Goal: Task Accomplishment & Management: Use online tool/utility

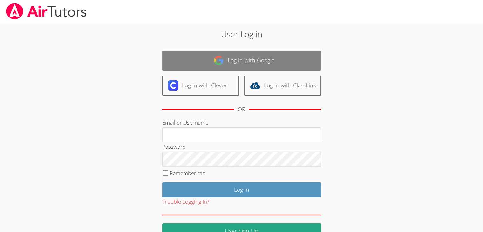
click at [242, 67] on link "Log in with Google" at bounding box center [241, 61] width 159 height 20
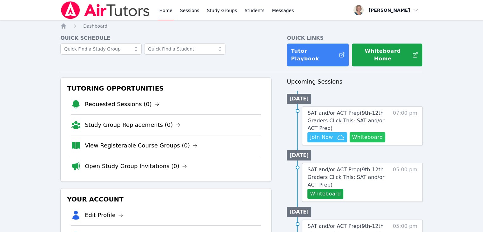
click at [374, 132] on button "Whiteboard" at bounding box center [368, 137] width 36 height 10
click at [342, 109] on link "SAT and/or ACT Prep ( 9th-12th Graders Click This: SAT and/or ACT Prep )" at bounding box center [349, 120] width 82 height 23
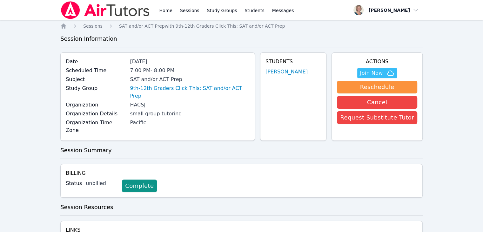
scroll to position [28, 0]
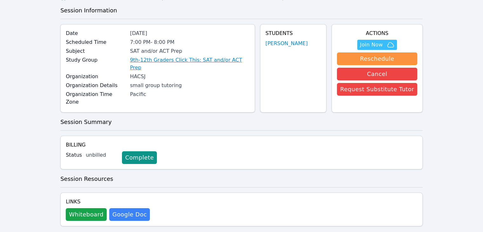
click at [228, 59] on link "9th-12th Graders Click This: SAT and/or ACT Prep" at bounding box center [189, 63] width 119 height 15
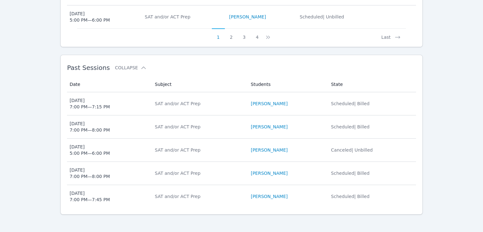
scroll to position [401, 0]
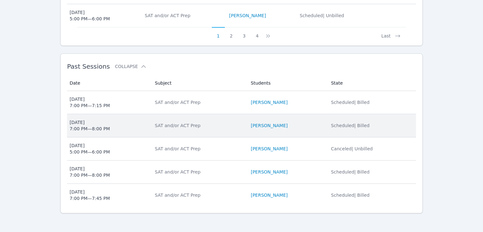
click at [217, 127] on td "Subject SAT and/or ACT Prep" at bounding box center [199, 125] width 96 height 23
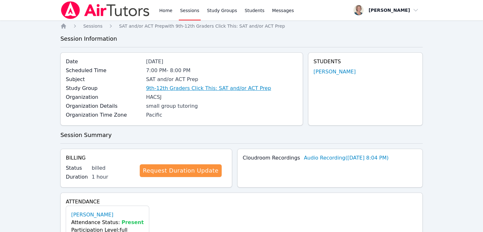
click at [184, 87] on link "9th-12th Graders Click This: SAT and/or ACT Prep" at bounding box center [208, 89] width 125 height 8
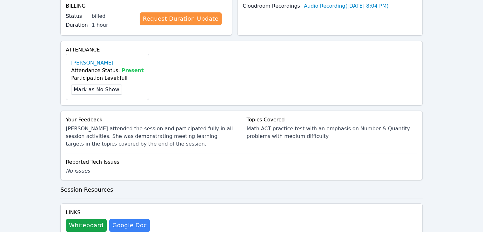
scroll to position [174, 0]
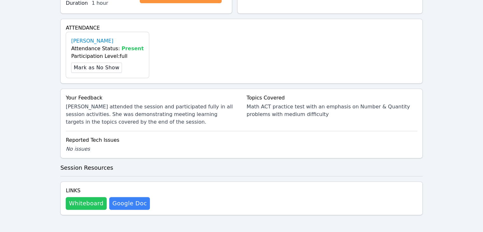
click at [85, 200] on button "Whiteboard" at bounding box center [86, 203] width 41 height 13
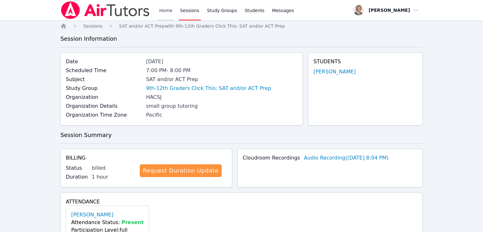
click at [162, 10] on link "Home" at bounding box center [166, 10] width 16 height 20
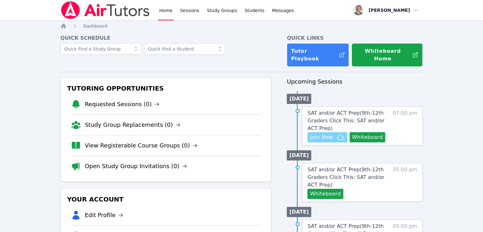
click at [338, 133] on icon "button" at bounding box center [341, 137] width 8 height 8
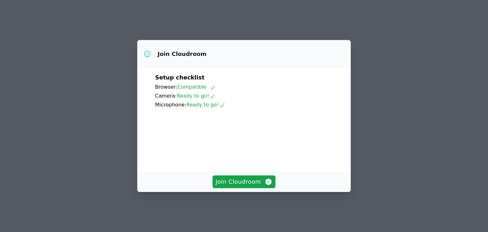
click at [203, 182] on div "Join Cloudroom" at bounding box center [244, 181] width 198 height 13
click at [230, 186] on span "Join Cloudroom" at bounding box center [244, 181] width 57 height 9
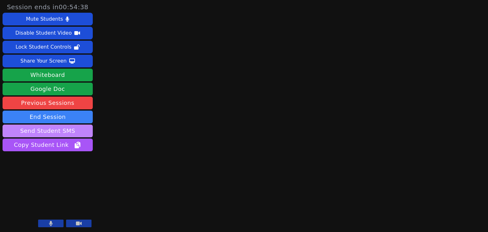
click at [69, 128] on button "Send Student SMS" at bounding box center [48, 131] width 90 height 13
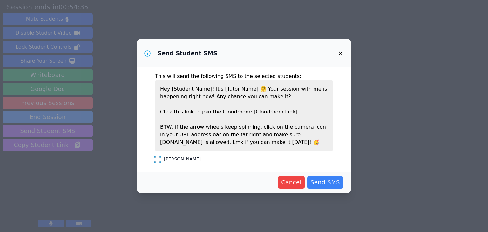
click at [157, 159] on input "[PERSON_NAME]" at bounding box center [157, 159] width 5 height 5
checkbox input "true"
click at [316, 180] on span "Send SMS" at bounding box center [325, 182] width 30 height 9
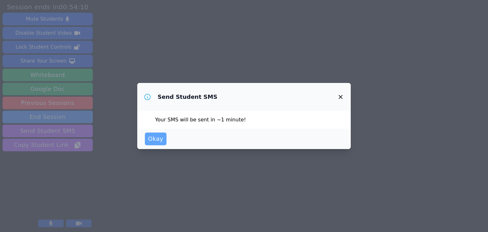
click at [159, 137] on span "Okay" at bounding box center [155, 138] width 15 height 9
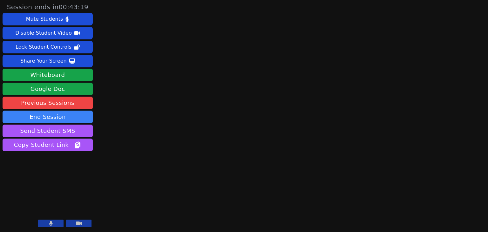
click at [74, 225] on button at bounding box center [78, 224] width 25 height 8
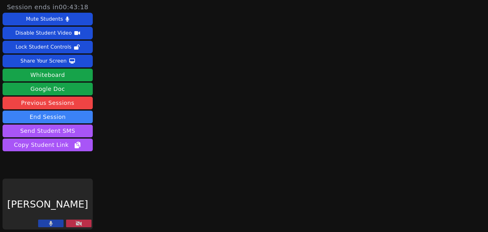
click at [55, 224] on button at bounding box center [50, 224] width 25 height 8
click at [81, 223] on icon at bounding box center [79, 223] width 6 height 5
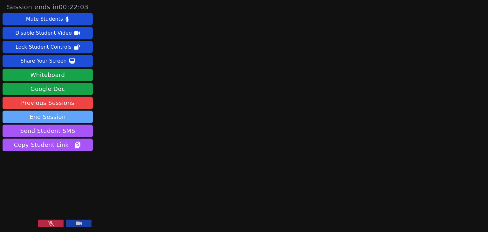
click at [80, 120] on button "End Session" at bounding box center [48, 117] width 90 height 13
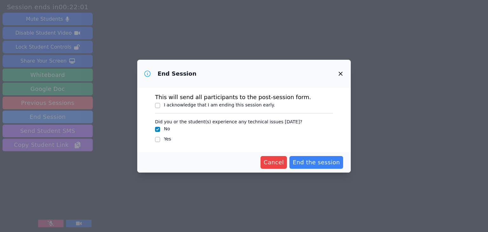
click at [210, 105] on label "I acknowledge that I am ending this session early." at bounding box center [219, 104] width 111 height 5
click at [160, 105] on input "I acknowledge that I am ending this session early." at bounding box center [157, 105] width 5 height 5
checkbox input "true"
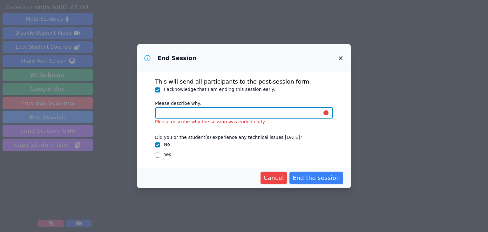
click at [197, 114] on input "Please describe why:" at bounding box center [244, 112] width 178 height 11
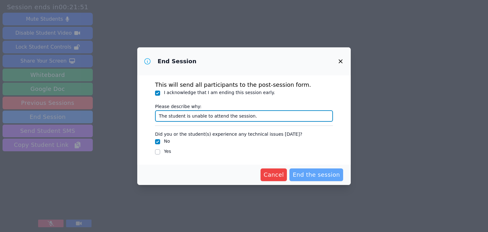
type input "The student is unable to attend the session."
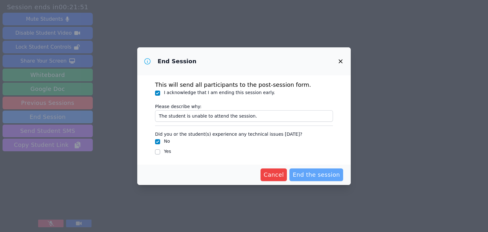
click at [322, 176] on span "End the session" at bounding box center [316, 174] width 47 height 9
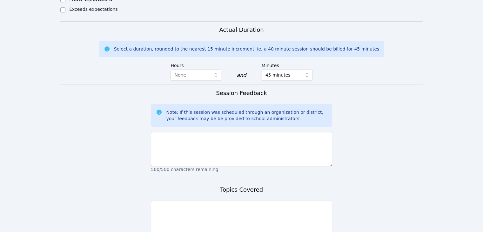
scroll to position [366, 0]
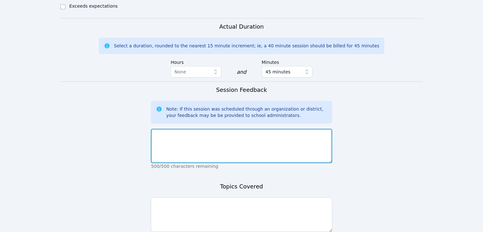
click at [236, 129] on textarea at bounding box center [241, 146] width 181 height 34
type textarea "The student did not attend the session."
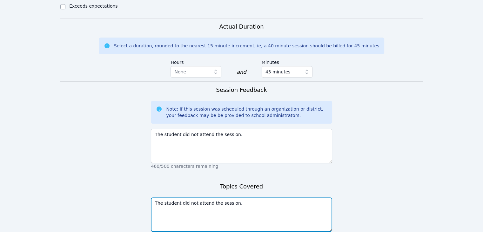
scroll to position [409, 0]
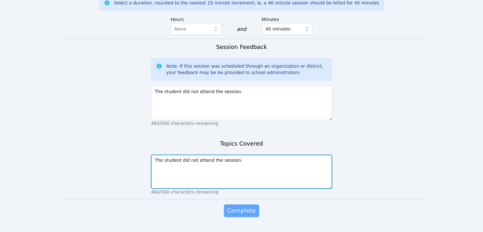
type textarea "The student did not attend the session."
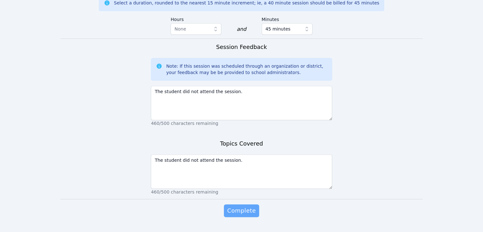
click at [245, 206] on span "Complete" at bounding box center [241, 210] width 29 height 9
